Goal: Information Seeking & Learning: Learn about a topic

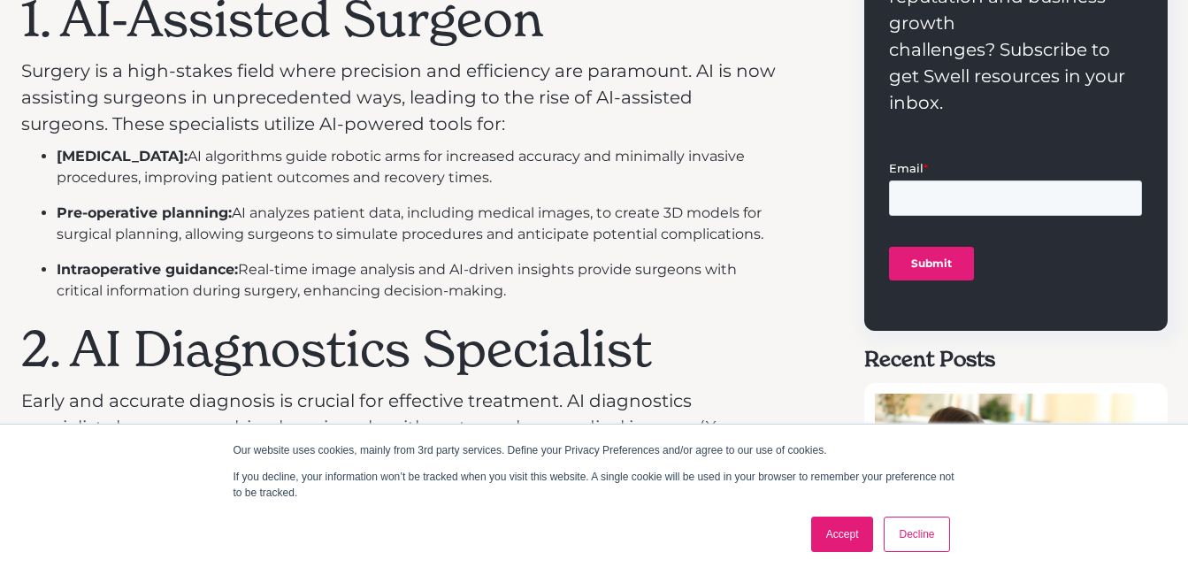
scroll to position [884, 0]
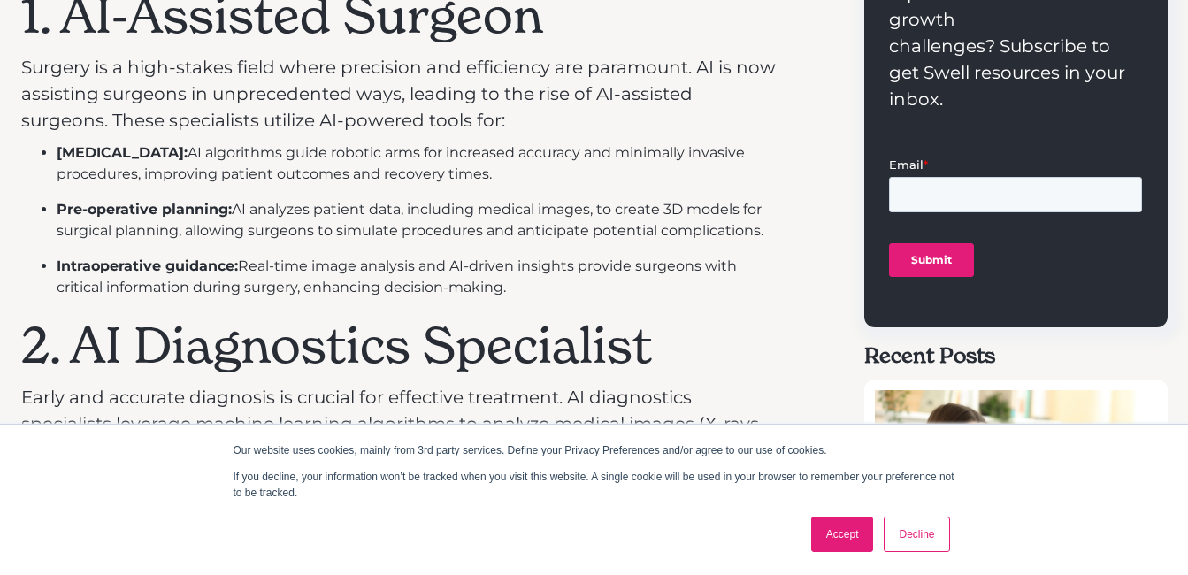
click at [925, 538] on link "Decline" at bounding box center [916, 533] width 65 height 35
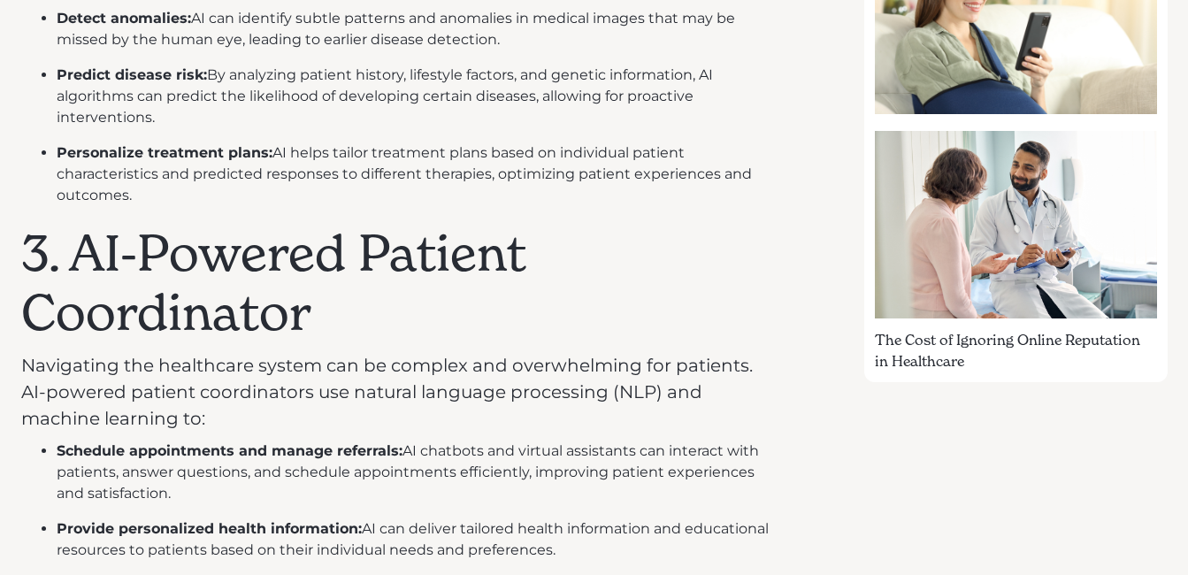
scroll to position [1415, 0]
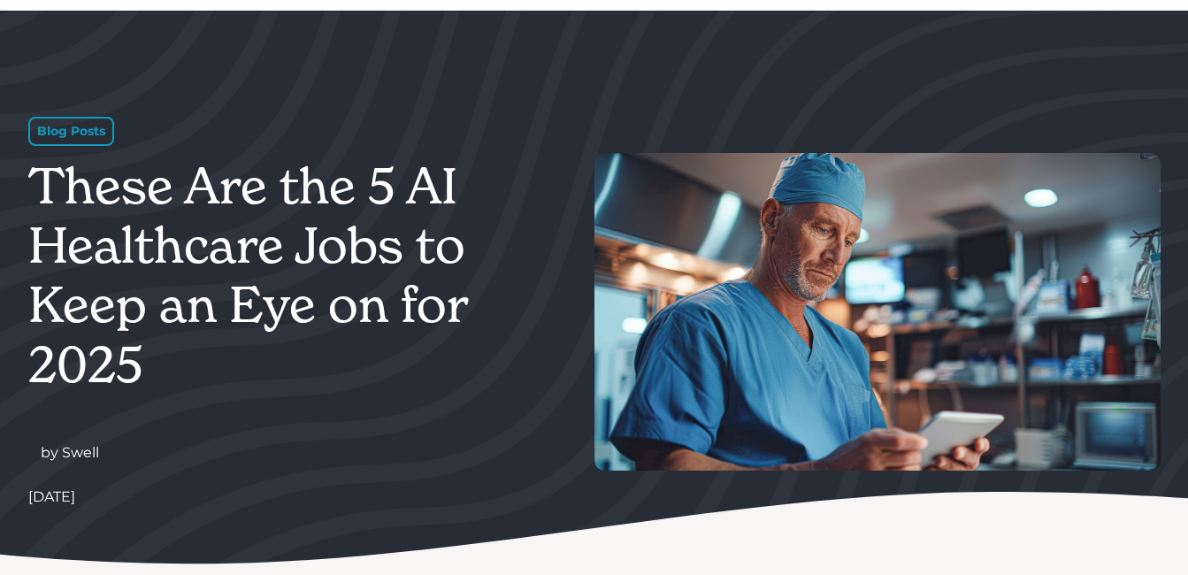
click at [63, 123] on div "Blog Posts" at bounding box center [71, 131] width 86 height 29
click at [72, 136] on div "Blog Posts" at bounding box center [71, 131] width 86 height 29
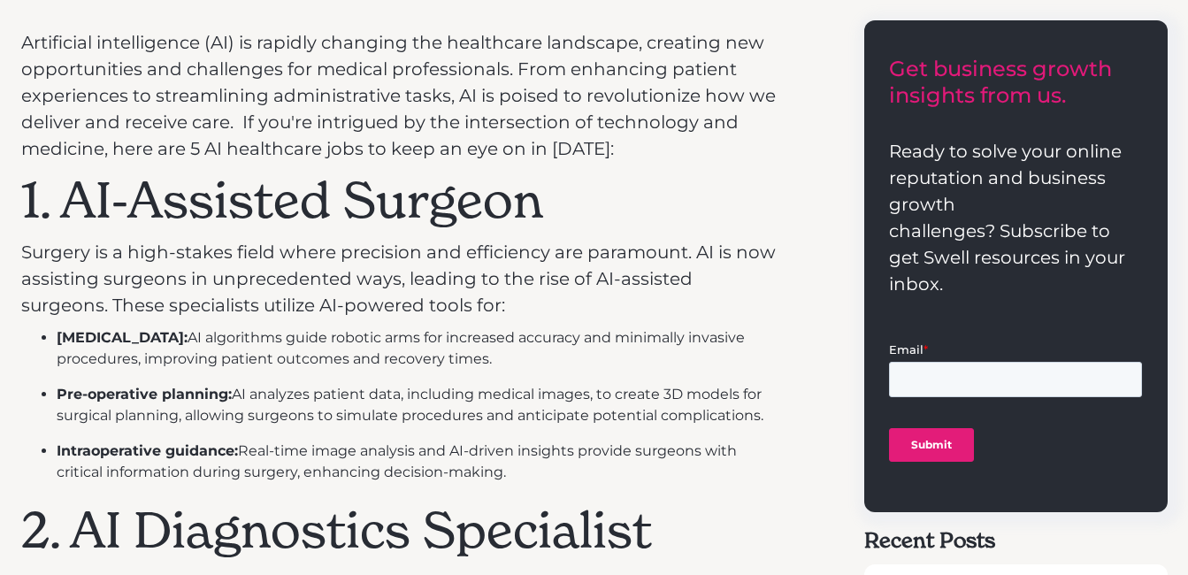
scroll to position [708, 0]
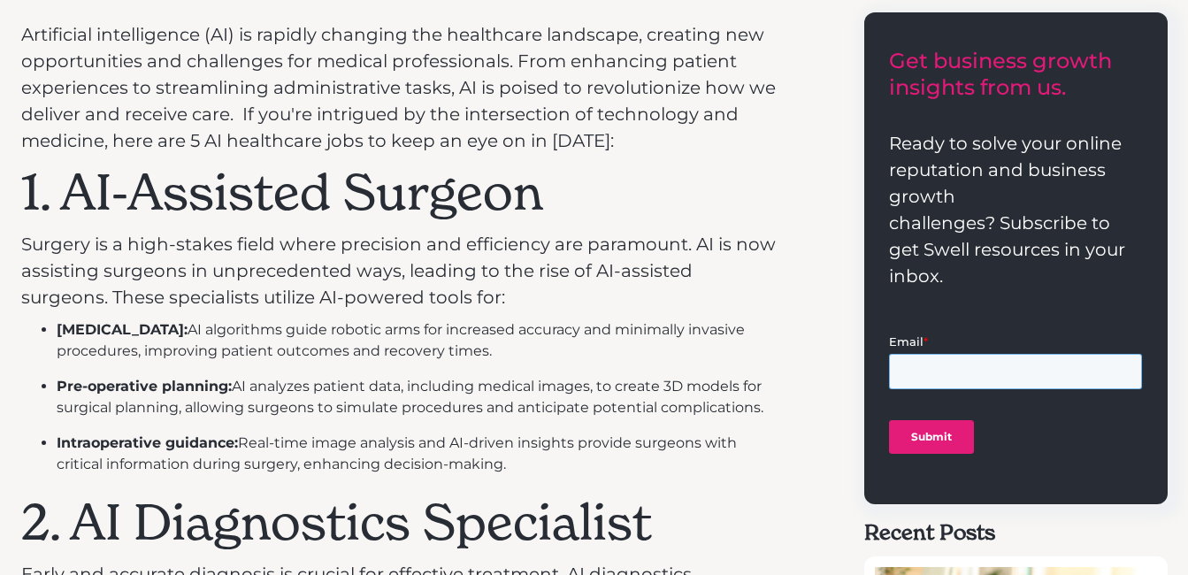
click at [959, 361] on input "Email *" at bounding box center [1015, 370] width 253 height 35
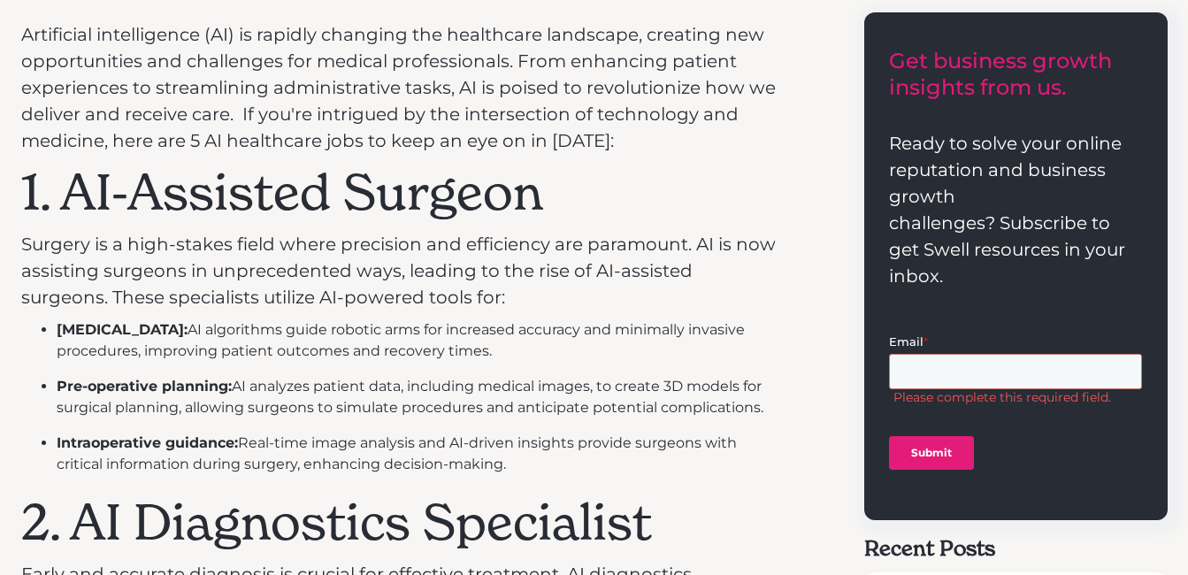
click at [682, 399] on li "Pre-operative planning: AI analyzes patient data, including medical images, to …" at bounding box center [418, 397] width 722 height 42
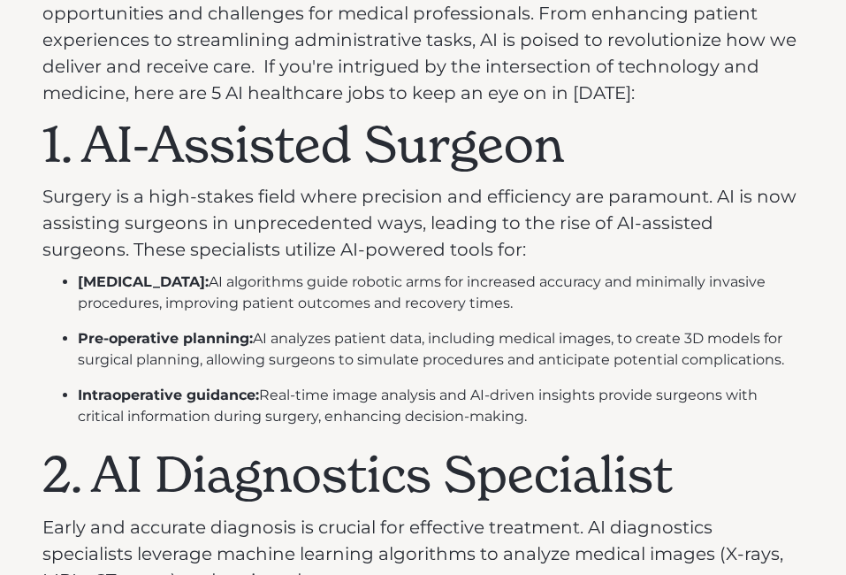
scroll to position [1061, 0]
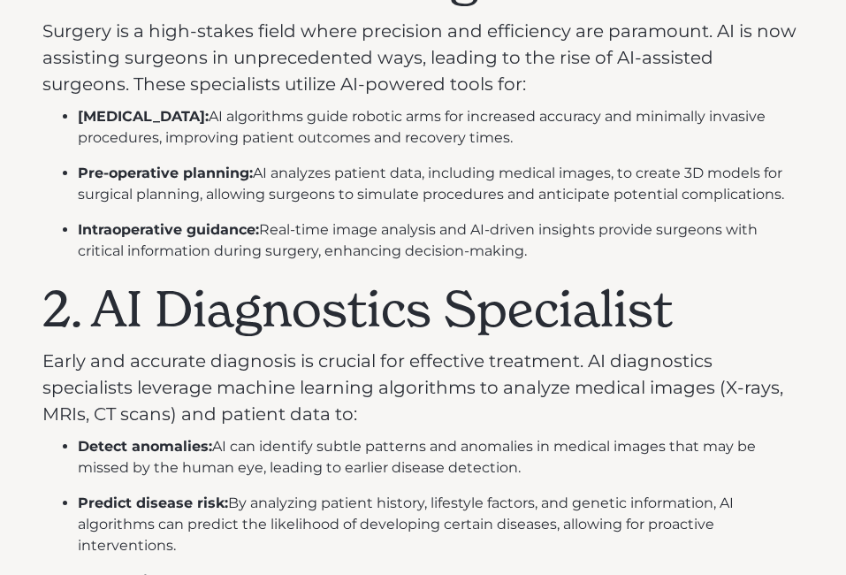
scroll to position [1061, 0]
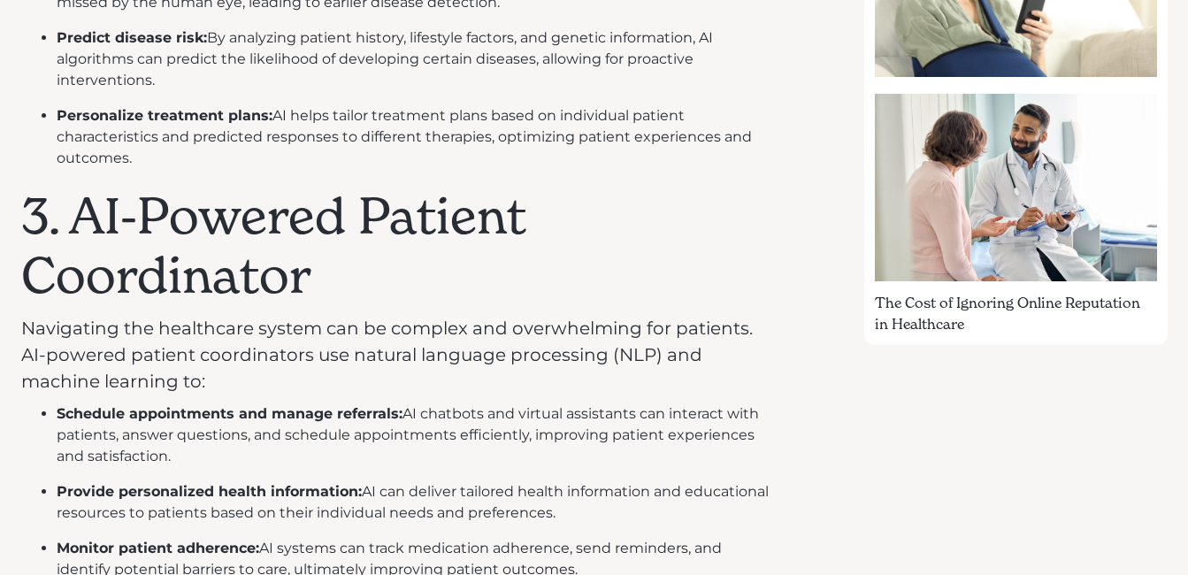
scroll to position [1327, 0]
